Goal: Task Accomplishment & Management: Complete application form

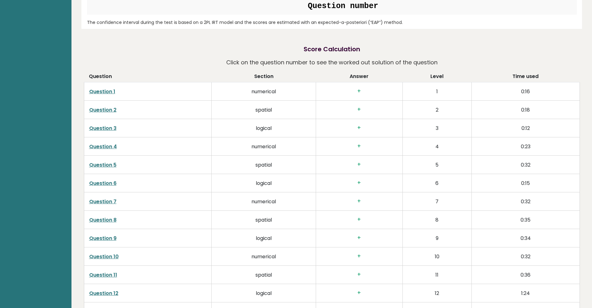
scroll to position [995, 0]
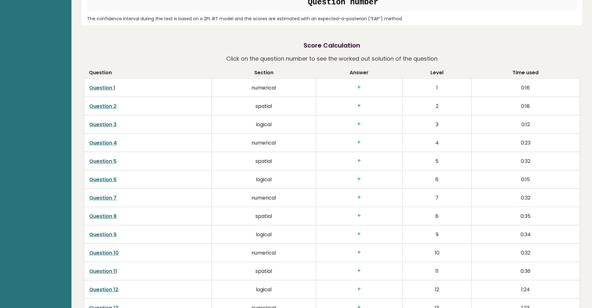
click at [359, 90] on h3 "+" at bounding box center [359, 87] width 77 height 7
click at [357, 94] on td "+" at bounding box center [359, 88] width 87 height 18
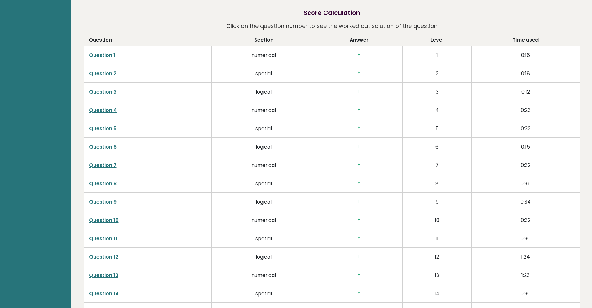
scroll to position [1026, 0]
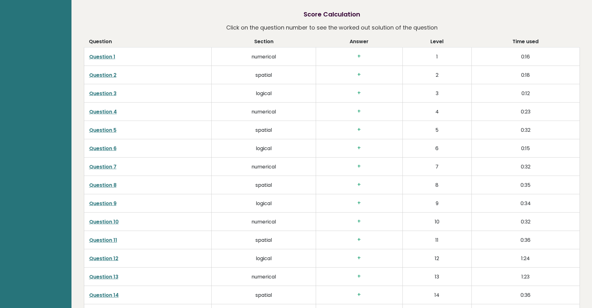
click at [110, 55] on link "Question 1" at bounding box center [102, 56] width 26 height 7
click at [113, 74] on link "Question 2" at bounding box center [102, 75] width 27 height 7
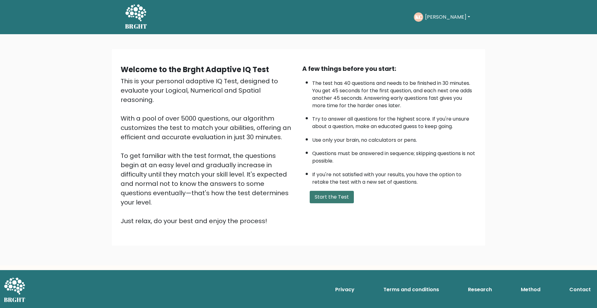
click at [341, 200] on button "Start the Test" at bounding box center [332, 197] width 44 height 12
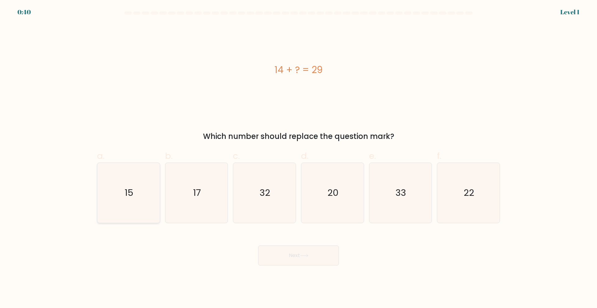
click at [132, 199] on icon "15" at bounding box center [129, 193] width 60 height 60
click at [299, 158] on input "a. 15" at bounding box center [299, 156] width 0 height 4
radio input "true"
click at [313, 253] on button "Next" at bounding box center [298, 256] width 81 height 20
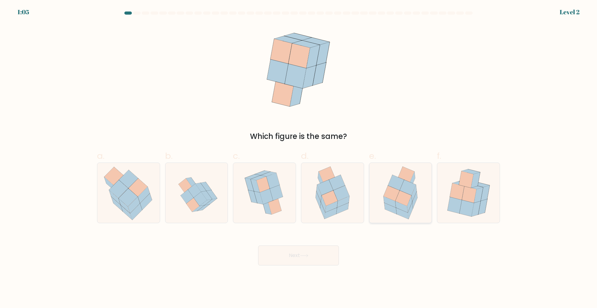
click at [408, 202] on icon at bounding box center [404, 198] width 16 height 15
click at [299, 158] on input "e." at bounding box center [299, 156] width 0 height 4
radio input "true"
click at [321, 256] on button "Next" at bounding box center [298, 256] width 81 height 20
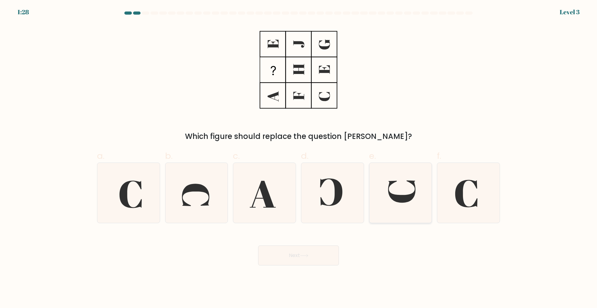
click at [417, 207] on icon at bounding box center [400, 193] width 60 height 60
click at [299, 158] on input "e." at bounding box center [299, 156] width 0 height 4
radio input "true"
click at [327, 252] on button "Next" at bounding box center [298, 256] width 81 height 20
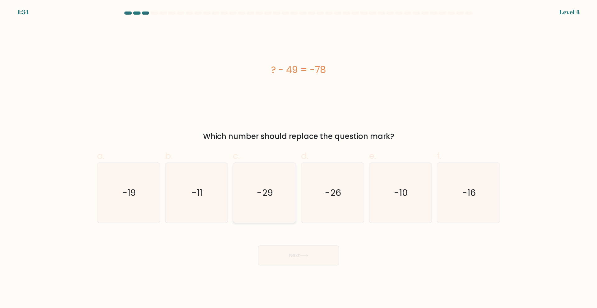
click at [283, 190] on icon "-29" at bounding box center [264, 193] width 60 height 60
click at [299, 158] on input "c. -29" at bounding box center [299, 156] width 0 height 4
radio input "true"
click at [308, 253] on button "Next" at bounding box center [298, 256] width 81 height 20
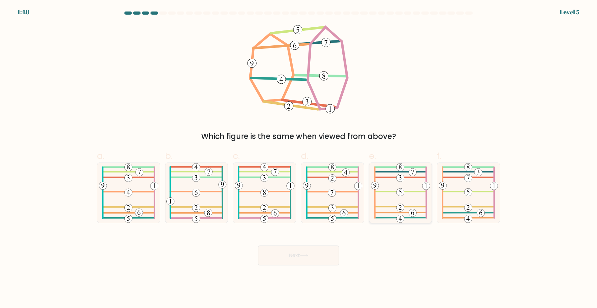
click at [423, 203] on icon at bounding box center [400, 193] width 59 height 60
click at [299, 158] on input "e." at bounding box center [299, 156] width 0 height 4
radio input "true"
click at [323, 260] on button "Next" at bounding box center [298, 256] width 81 height 20
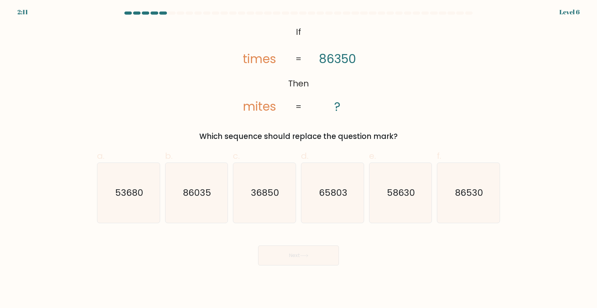
drag, startPoint x: 525, startPoint y: 102, endPoint x: 549, endPoint y: 102, distance: 24.3
click at [549, 102] on form "If ?" at bounding box center [298, 139] width 597 height 254
click at [448, 109] on div "@import url('https://fonts.googleapis.com/css?family=Abril+Fatface:400,100,100i…" at bounding box center [298, 83] width 411 height 118
click at [270, 204] on icon "36850" at bounding box center [264, 193] width 60 height 60
click at [299, 158] on input "c. 36850" at bounding box center [299, 156] width 0 height 4
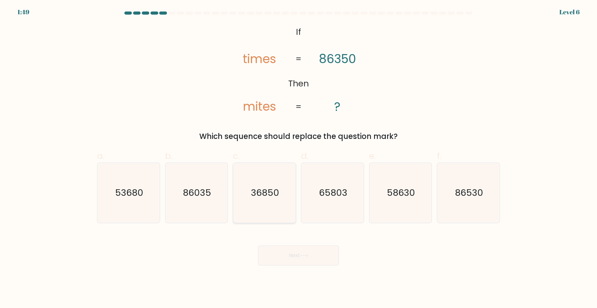
radio input "true"
click at [309, 252] on button "Next" at bounding box center [298, 256] width 81 height 20
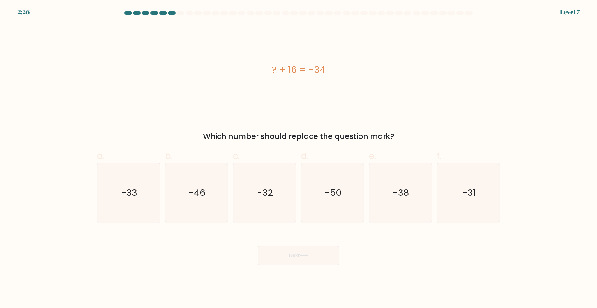
drag, startPoint x: 536, startPoint y: 121, endPoint x: 536, endPoint y: 124, distance: 3.1
click at [536, 124] on form "a." at bounding box center [298, 139] width 597 height 254
click at [344, 201] on icon "-50" at bounding box center [333, 193] width 60 height 60
click at [299, 158] on input "d. -50" at bounding box center [299, 156] width 0 height 4
radio input "true"
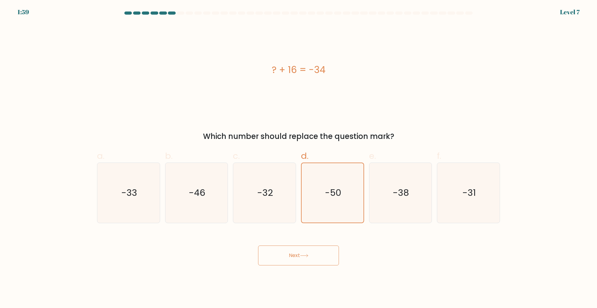
click at [317, 250] on button "Next" at bounding box center [298, 256] width 81 height 20
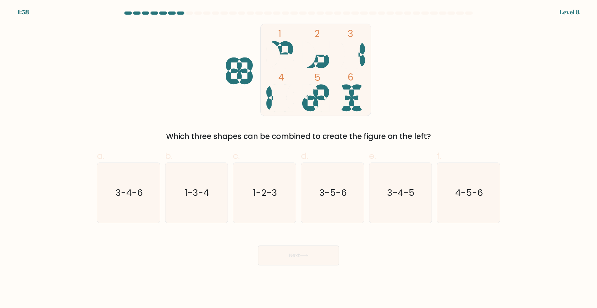
click at [320, 254] on button "Next" at bounding box center [298, 256] width 81 height 20
click at [223, 109] on icon "1 2 3 4 5 6" at bounding box center [298, 70] width 167 height 92
click at [462, 202] on icon "4-5-6" at bounding box center [469, 193] width 60 height 60
click at [299, 158] on input "f. 4-5-6" at bounding box center [299, 156] width 0 height 4
radio input "true"
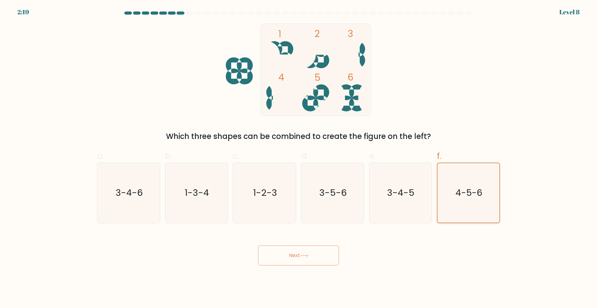
click at [462, 202] on icon "4-5-6" at bounding box center [468, 192] width 59 height 59
click at [299, 158] on input "f. 4-5-6" at bounding box center [299, 156] width 0 height 4
click at [137, 197] on text "3-4-6" at bounding box center [129, 193] width 27 height 12
click at [299, 158] on input "a. 3-4-6" at bounding box center [299, 156] width 0 height 4
radio input "true"
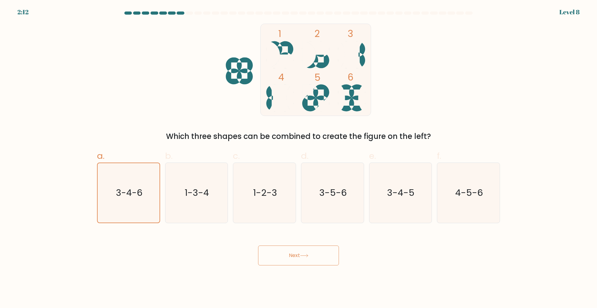
click at [302, 261] on button "Next" at bounding box center [298, 256] width 81 height 20
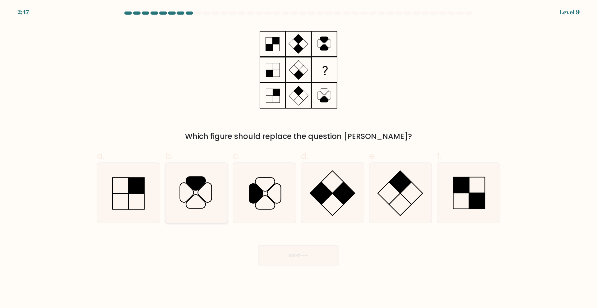
click at [207, 193] on icon at bounding box center [196, 193] width 60 height 60
click at [299, 158] on input "b." at bounding box center [299, 156] width 0 height 4
radio input "true"
click at [307, 255] on icon at bounding box center [304, 255] width 8 height 3
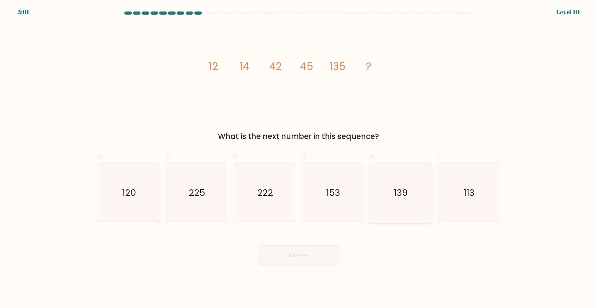
click at [398, 182] on icon "139" at bounding box center [400, 193] width 60 height 60
click at [299, 158] on input "e. 139" at bounding box center [299, 156] width 0 height 4
radio input "true"
click at [319, 251] on button "Next" at bounding box center [298, 256] width 81 height 20
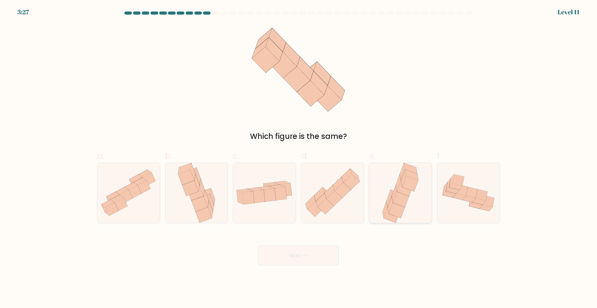
click at [390, 211] on icon at bounding box center [397, 210] width 16 height 15
click at [299, 158] on input "e." at bounding box center [299, 156] width 0 height 4
radio input "true"
click at [312, 253] on button "Next" at bounding box center [298, 256] width 81 height 20
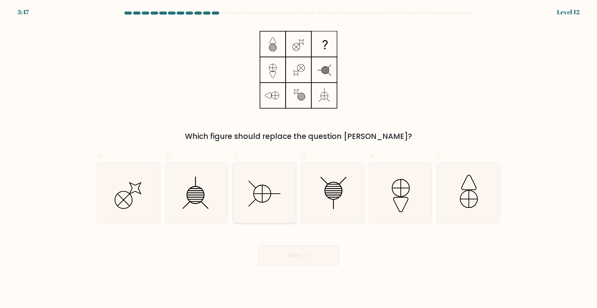
click at [269, 188] on icon at bounding box center [262, 193] width 17 height 17
click at [299, 158] on input "c." at bounding box center [299, 156] width 0 height 4
radio input "true"
click at [311, 256] on button "Next" at bounding box center [298, 256] width 81 height 20
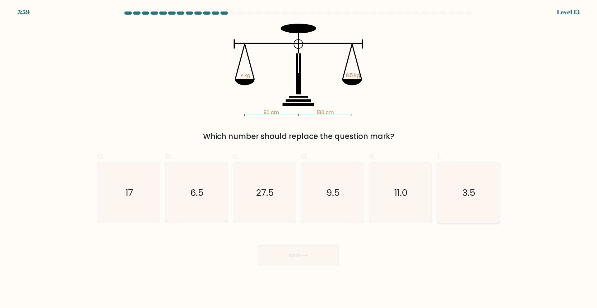
click at [466, 197] on text "3.5" at bounding box center [469, 193] width 13 height 12
click at [299, 158] on input "f. 3.5" at bounding box center [299, 156] width 0 height 4
radio input "true"
click at [317, 249] on button "Next" at bounding box center [298, 256] width 81 height 20
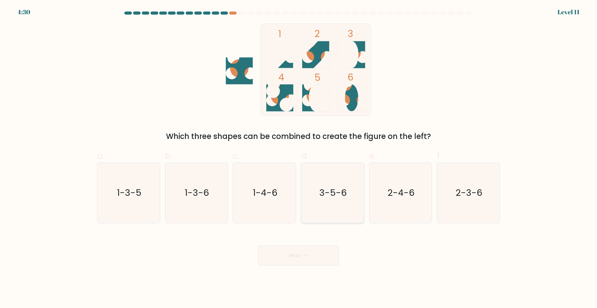
click at [340, 191] on text "3-5-6" at bounding box center [332, 193] width 27 height 12
click at [299, 158] on input "d. 3-5-6" at bounding box center [299, 156] width 0 height 4
radio input "true"
click at [324, 260] on button "Next" at bounding box center [298, 256] width 81 height 20
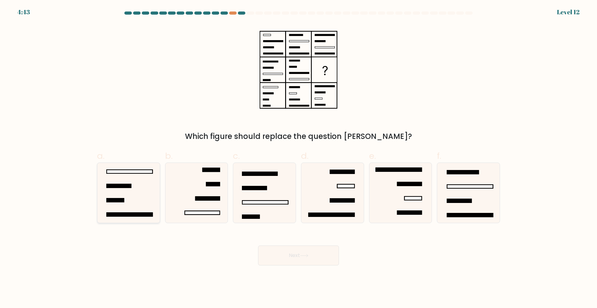
click at [147, 180] on icon at bounding box center [129, 193] width 60 height 60
click at [299, 158] on input "a." at bounding box center [299, 156] width 0 height 4
radio input "true"
click at [293, 255] on button "Next" at bounding box center [298, 256] width 81 height 20
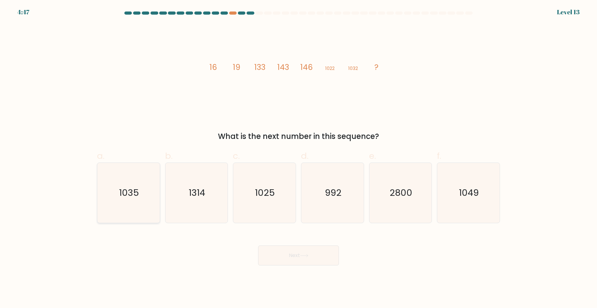
click at [142, 198] on icon "1035" at bounding box center [129, 193] width 60 height 60
click at [299, 158] on input "a. 1035" at bounding box center [299, 156] width 0 height 4
radio input "true"
click at [318, 254] on button "Next" at bounding box center [298, 256] width 81 height 20
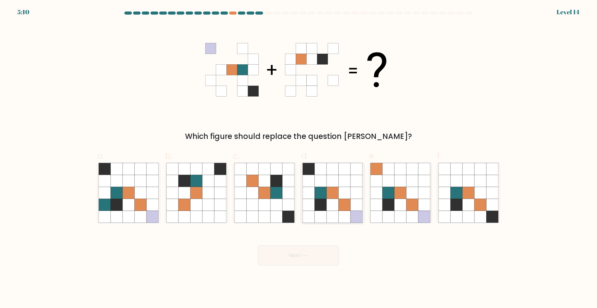
click at [338, 169] on icon at bounding box center [333, 169] width 12 height 12
click at [299, 158] on input "d." at bounding box center [299, 156] width 0 height 4
radio input "true"
click at [320, 254] on button "Next" at bounding box center [298, 256] width 81 height 20
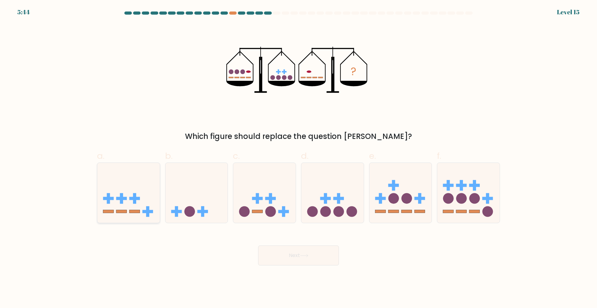
click at [129, 196] on icon at bounding box center [128, 193] width 63 height 52
click at [299, 158] on input "a." at bounding box center [299, 156] width 0 height 4
radio input "true"
click at [290, 255] on button "Next" at bounding box center [298, 256] width 81 height 20
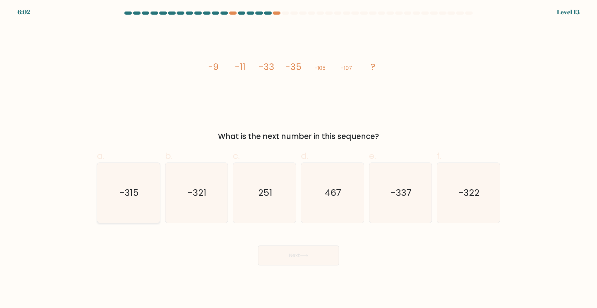
click at [153, 202] on icon "-315" at bounding box center [129, 193] width 60 height 60
click at [299, 158] on input "a. -315" at bounding box center [299, 156] width 0 height 4
radio input "true"
click at [296, 248] on button "Next" at bounding box center [298, 256] width 81 height 20
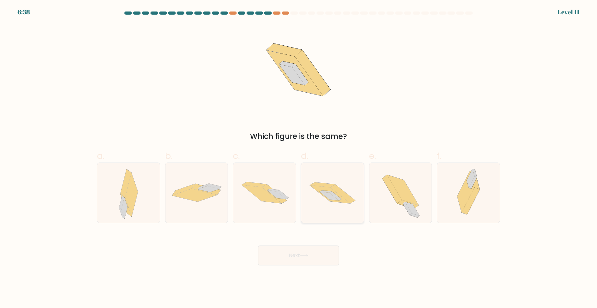
click at [344, 195] on icon at bounding box center [342, 193] width 25 height 19
click at [299, 158] on input "d." at bounding box center [299, 156] width 0 height 4
radio input "true"
click at [330, 253] on button "Next" at bounding box center [298, 256] width 81 height 20
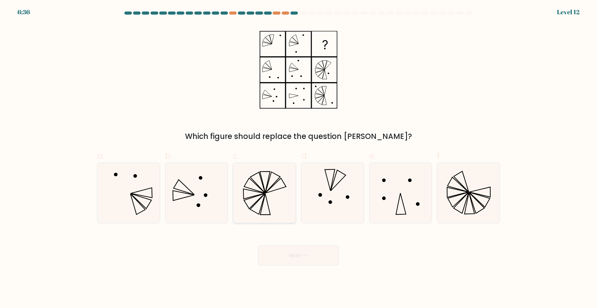
click at [273, 192] on icon at bounding box center [264, 193] width 60 height 60
click at [299, 158] on input "c." at bounding box center [299, 156] width 0 height 4
radio input "true"
click at [305, 252] on button "Next" at bounding box center [298, 256] width 81 height 20
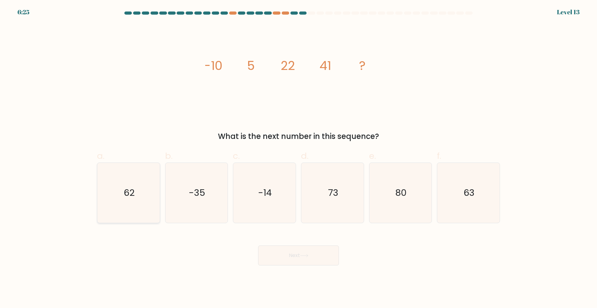
click at [154, 197] on icon "62" at bounding box center [129, 193] width 60 height 60
click at [299, 158] on input "a. 62" at bounding box center [299, 156] width 0 height 4
radio input "true"
click at [303, 254] on icon at bounding box center [304, 255] width 8 height 3
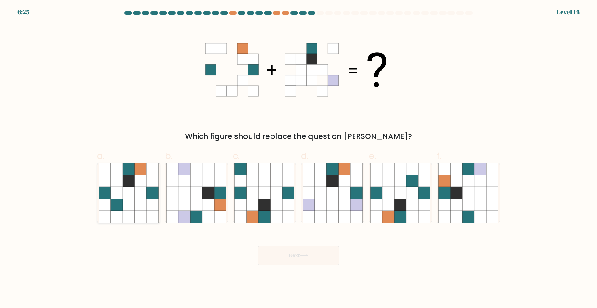
click at [135, 212] on icon at bounding box center [141, 217] width 12 height 12
click at [299, 158] on input "a." at bounding box center [299, 156] width 0 height 4
radio input "true"
click at [301, 253] on button "Next" at bounding box center [298, 256] width 81 height 20
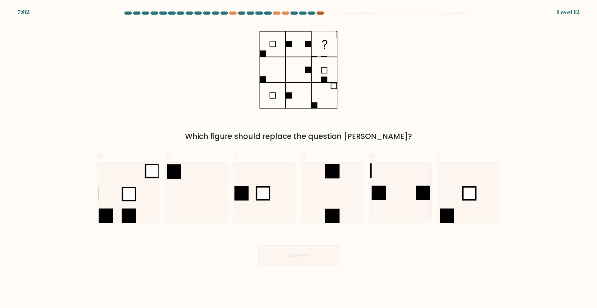
click at [320, 13] on div at bounding box center [320, 13] width 7 height 3
click at [277, 191] on icon at bounding box center [264, 193] width 60 height 60
click at [299, 158] on input "c." at bounding box center [299, 156] width 0 height 4
radio input "true"
click at [310, 258] on button "Next" at bounding box center [298, 256] width 81 height 20
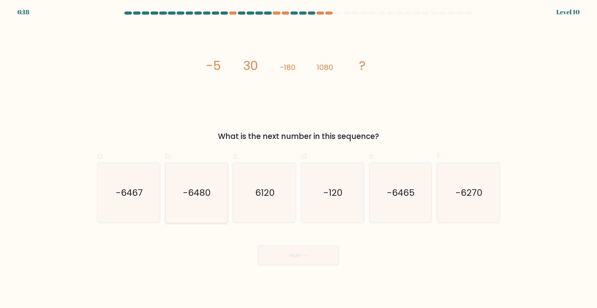
click at [215, 211] on icon "-6480" at bounding box center [196, 193] width 60 height 60
click at [299, 158] on input "b. -6480" at bounding box center [299, 156] width 0 height 4
radio input "true"
click at [304, 252] on button "Next" at bounding box center [298, 256] width 81 height 20
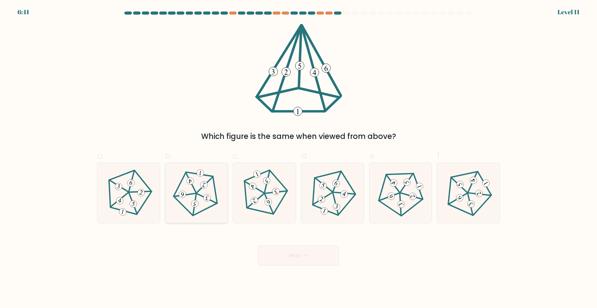
click at [193, 203] on 756 at bounding box center [195, 204] width 8 height 8
click at [299, 158] on input "b." at bounding box center [299, 156] width 0 height 4
radio input "true"
click at [294, 256] on button "Next" at bounding box center [298, 256] width 81 height 20
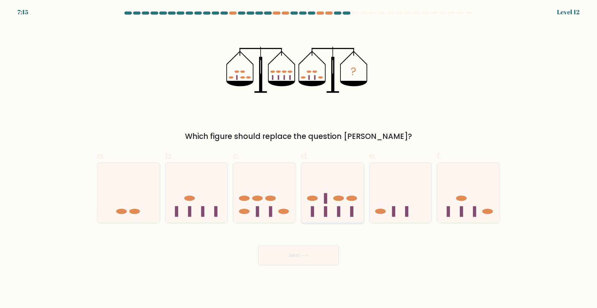
click at [336, 217] on icon at bounding box center [332, 193] width 63 height 52
click at [299, 158] on input "d." at bounding box center [299, 156] width 0 height 4
radio input "true"
click at [327, 253] on button "Next" at bounding box center [298, 256] width 81 height 20
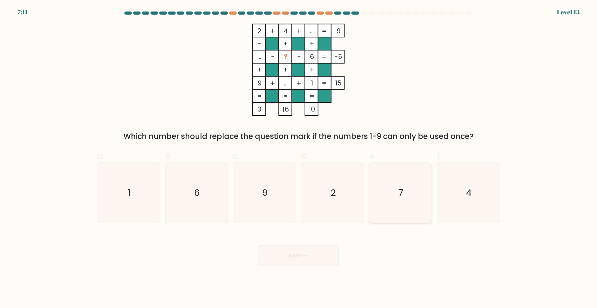
click at [390, 175] on icon "7" at bounding box center [400, 193] width 60 height 60
click at [299, 158] on input "e. 7" at bounding box center [299, 156] width 0 height 4
radio input "true"
click at [327, 251] on button "Next" at bounding box center [298, 256] width 81 height 20
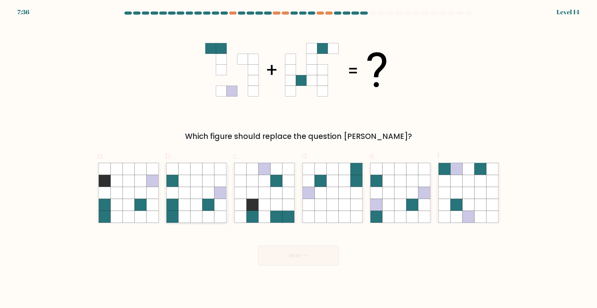
click at [203, 216] on icon at bounding box center [208, 217] width 12 height 12
click at [299, 158] on input "b." at bounding box center [299, 156] width 0 height 4
radio input "true"
click at [303, 260] on button "Next" at bounding box center [298, 256] width 81 height 20
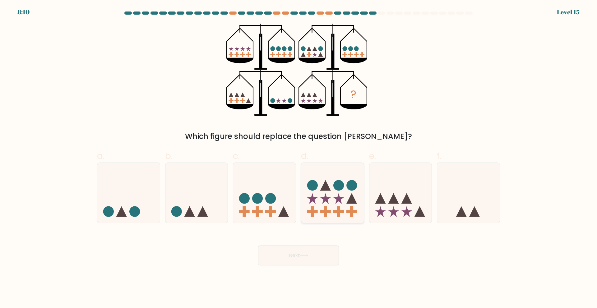
click at [343, 213] on icon at bounding box center [332, 193] width 63 height 52
click at [299, 158] on input "d." at bounding box center [299, 156] width 0 height 4
radio input "true"
click at [327, 256] on button "Next" at bounding box center [298, 256] width 81 height 20
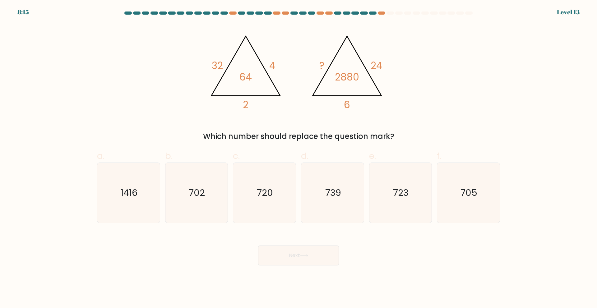
drag, startPoint x: 453, startPoint y: 255, endPoint x: 460, endPoint y: 256, distance: 7.2
click at [453, 255] on div "Next" at bounding box center [298, 248] width 411 height 35
click at [277, 192] on icon "720" at bounding box center [264, 193] width 60 height 60
click at [299, 158] on input "c. 720" at bounding box center [299, 156] width 0 height 4
radio input "true"
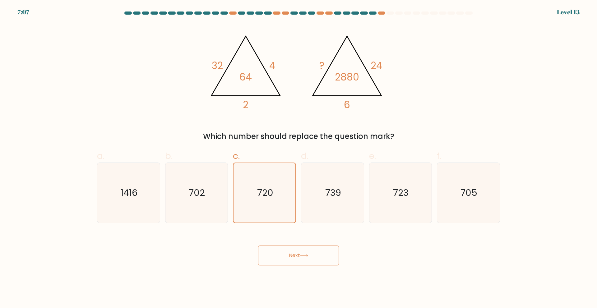
click at [327, 251] on button "Next" at bounding box center [298, 256] width 81 height 20
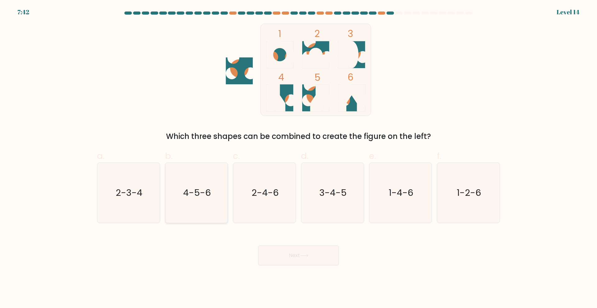
click at [202, 186] on icon "4-5-6" at bounding box center [196, 193] width 60 height 60
click at [299, 158] on input "b. 4-5-6" at bounding box center [299, 156] width 0 height 4
radio input "true"
click at [298, 251] on button "Next" at bounding box center [298, 256] width 81 height 20
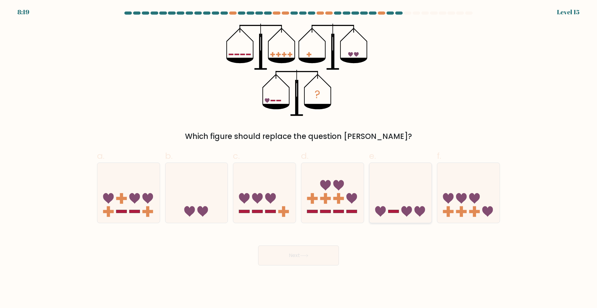
click at [403, 218] on icon at bounding box center [400, 193] width 63 height 52
click at [299, 158] on input "e." at bounding box center [299, 156] width 0 height 4
radio input "true"
click at [324, 252] on button "Next" at bounding box center [298, 256] width 81 height 20
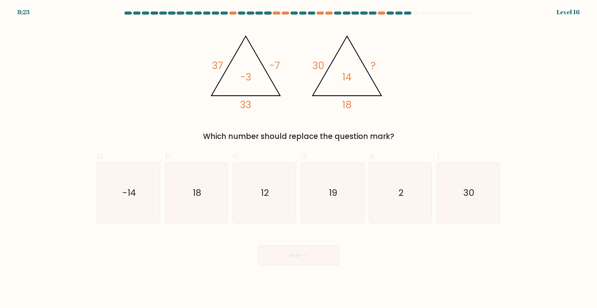
click at [448, 103] on div "@import url('https://fonts.googleapis.com/css?family=Abril+Fatface:400,100,100i…" at bounding box center [298, 83] width 411 height 118
click at [274, 188] on icon "12" at bounding box center [264, 193] width 60 height 60
click at [299, 158] on input "c. 12" at bounding box center [299, 156] width 0 height 4
radio input "true"
click at [398, 187] on icon "2" at bounding box center [400, 193] width 60 height 60
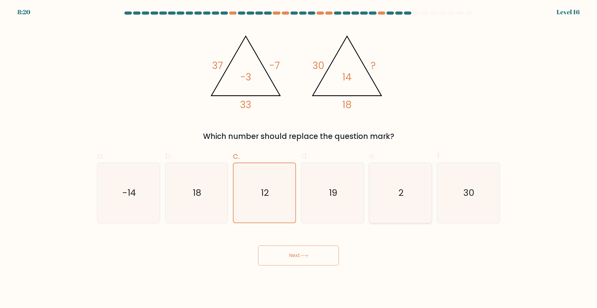
click at [299, 158] on input "e. 2" at bounding box center [299, 156] width 0 height 4
radio input "true"
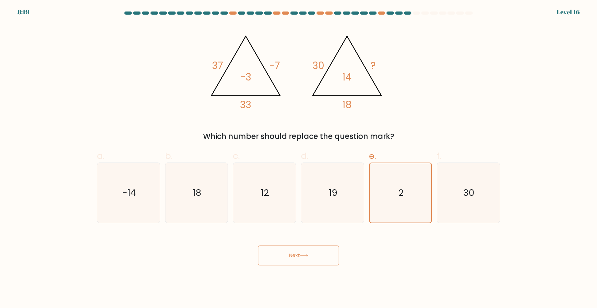
click at [334, 253] on button "Next" at bounding box center [298, 256] width 81 height 20
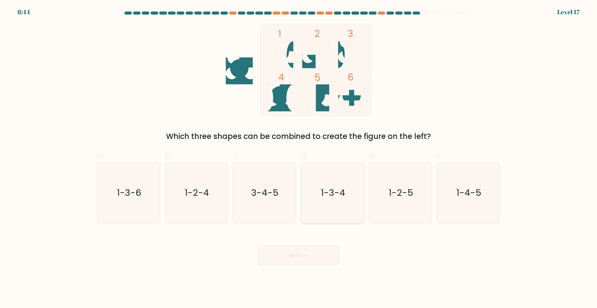
click at [334, 207] on icon "1-3-4" at bounding box center [333, 193] width 60 height 60
click at [299, 158] on input "d. 1-3-4" at bounding box center [299, 156] width 0 height 4
radio input "true"
click at [313, 257] on button "Next" at bounding box center [298, 256] width 81 height 20
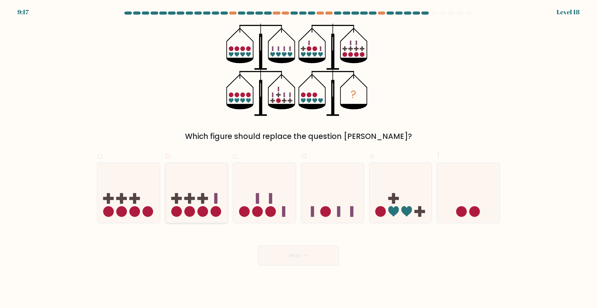
click at [190, 206] on icon at bounding box center [196, 193] width 63 height 52
click at [299, 158] on input "b." at bounding box center [299, 156] width 0 height 4
radio input "true"
click at [299, 253] on button "Next" at bounding box center [298, 256] width 81 height 20
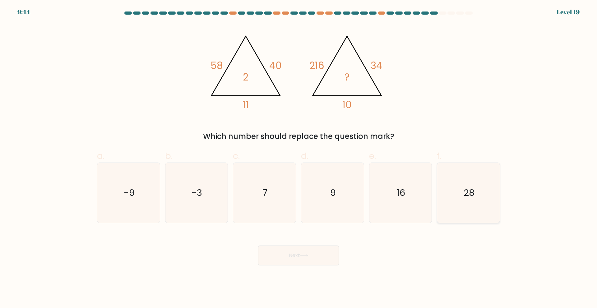
click at [479, 194] on icon "28" at bounding box center [469, 193] width 60 height 60
click at [299, 158] on input "f. 28" at bounding box center [299, 156] width 0 height 4
radio input "true"
click at [313, 258] on button "Next" at bounding box center [298, 256] width 81 height 20
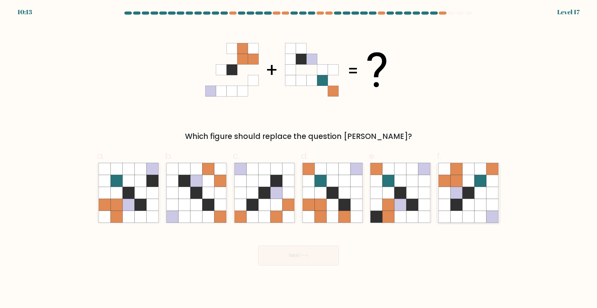
click at [475, 199] on icon at bounding box center [481, 205] width 12 height 12
click at [299, 158] on input "f." at bounding box center [299, 156] width 0 height 4
radio input "true"
click at [318, 252] on button "Next" at bounding box center [298, 256] width 81 height 20
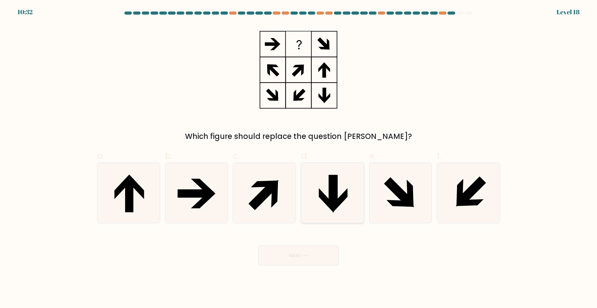
click at [342, 195] on icon at bounding box center [340, 200] width 15 height 25
click at [299, 158] on input "d." at bounding box center [299, 156] width 0 height 4
radio input "true"
click at [462, 204] on icon at bounding box center [470, 202] width 28 height 7
click at [299, 158] on input "f." at bounding box center [299, 156] width 0 height 4
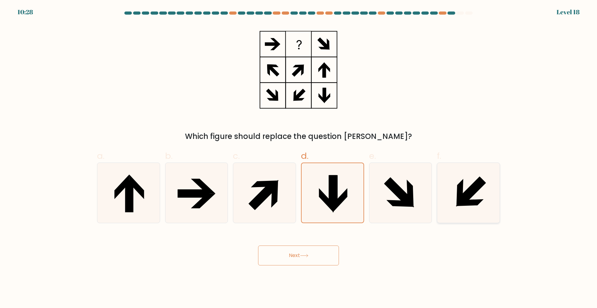
radio input "true"
click at [161, 192] on div "a." at bounding box center [129, 186] width 68 height 73
click at [158, 183] on icon at bounding box center [129, 193] width 60 height 60
click at [299, 158] on input "a." at bounding box center [299, 156] width 0 height 4
radio input "true"
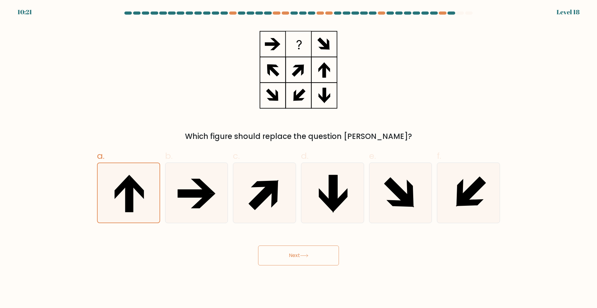
drag, startPoint x: 301, startPoint y: 268, endPoint x: 303, endPoint y: 256, distance: 11.7
click at [301, 267] on body "10:21 Level 18" at bounding box center [298, 154] width 597 height 308
click at [304, 255] on icon at bounding box center [304, 255] width 8 height 3
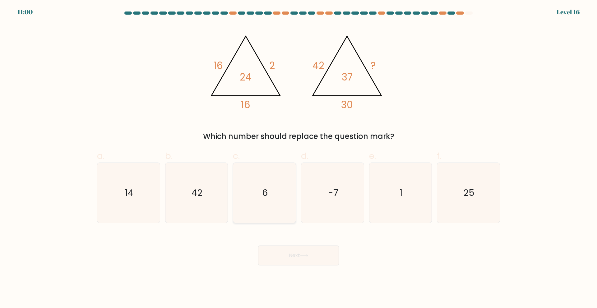
click at [285, 208] on icon "6" at bounding box center [264, 193] width 60 height 60
click at [299, 158] on input "c. 6" at bounding box center [299, 156] width 0 height 4
radio input "true"
click at [321, 252] on button "Next" at bounding box center [298, 256] width 81 height 20
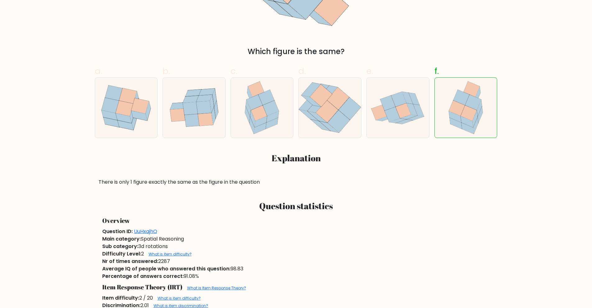
scroll to position [93, 0]
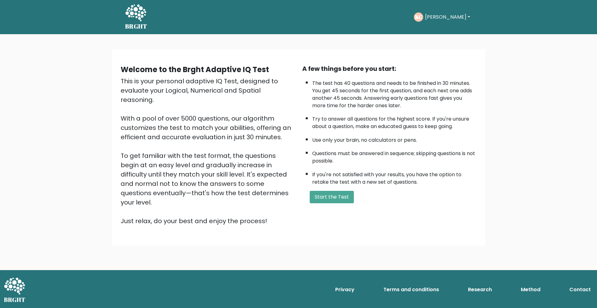
click at [453, 16] on button "[PERSON_NAME]" at bounding box center [447, 17] width 49 height 8
click at [439, 28] on link "Dashboard" at bounding box center [438, 33] width 49 height 10
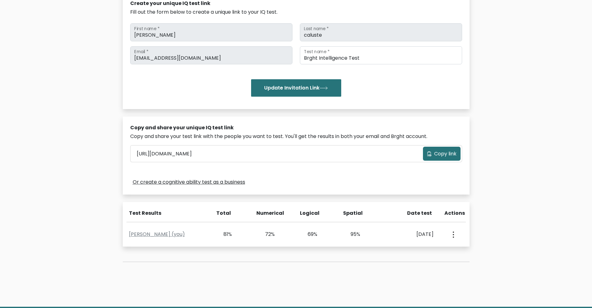
scroll to position [117, 0]
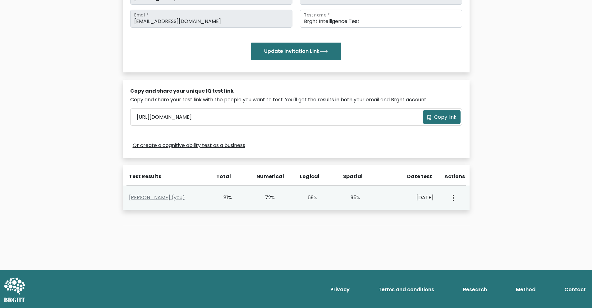
click at [453, 202] on button "button" at bounding box center [453, 197] width 5 height 19
click at [463, 213] on link "View Profile" at bounding box center [475, 216] width 49 height 10
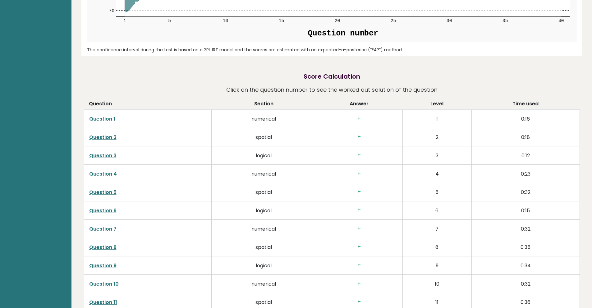
scroll to position [1120, 0]
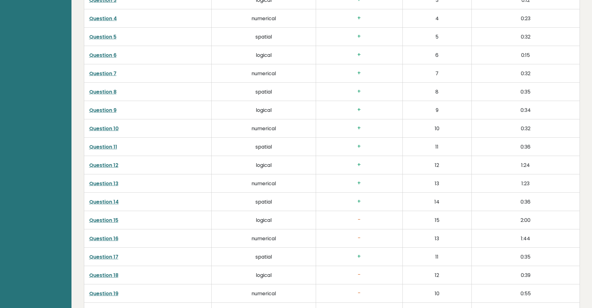
click at [107, 183] on link "Question 13" at bounding box center [103, 183] width 29 height 7
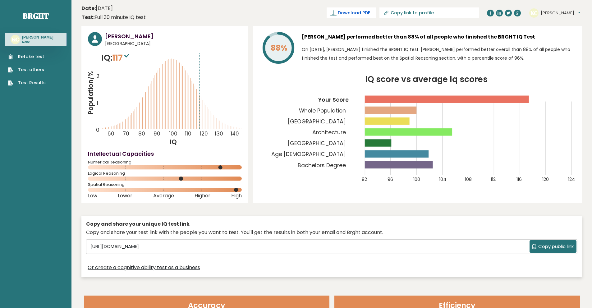
click at [370, 12] on span "Download PDF" at bounding box center [354, 13] width 32 height 7
click at [35, 86] on link "Test Results" at bounding box center [27, 83] width 38 height 7
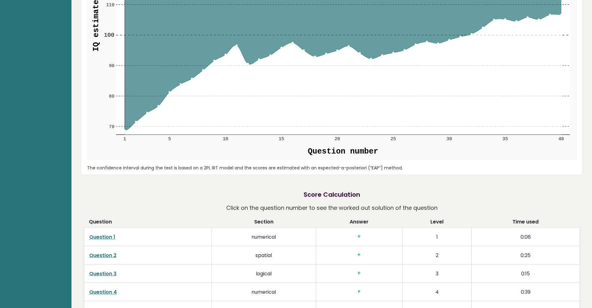
scroll to position [747, 0]
